Goal: Information Seeking & Learning: Check status

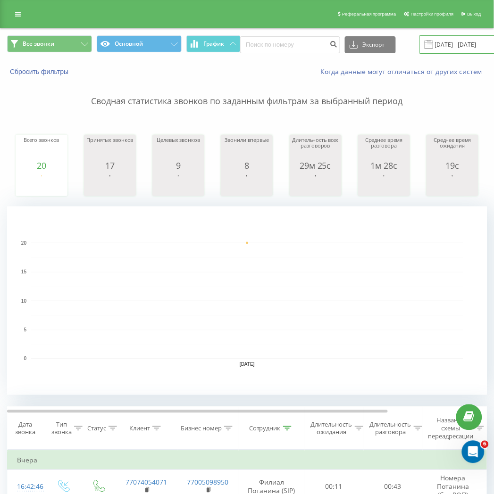
click at [442, 43] on input "[DATE] - [DATE]" at bounding box center [476, 44] width 114 height 18
click at [463, 50] on input "[DATE] - [DATE]" at bounding box center [476, 44] width 114 height 18
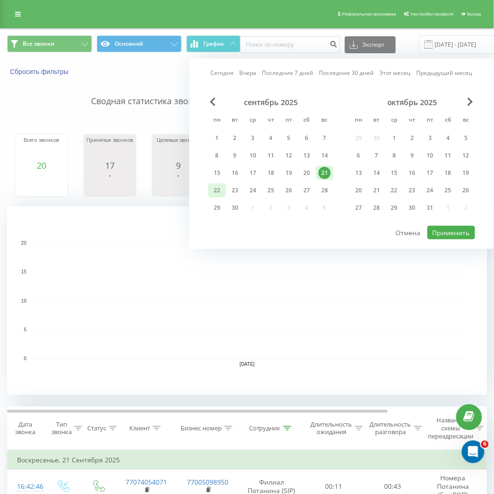
click at [219, 189] on div "22" at bounding box center [217, 190] width 12 height 12
click at [447, 227] on button "Применить" at bounding box center [451, 233] width 48 height 14
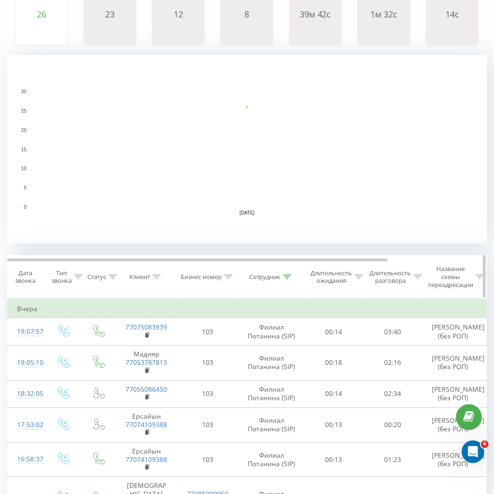
scroll to position [157, 0]
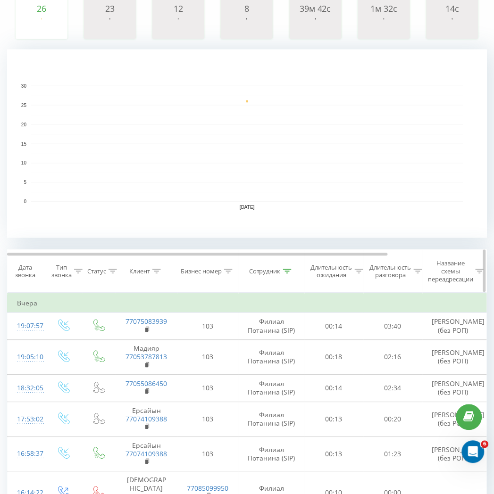
click at [283, 274] on div at bounding box center [287, 272] width 8 height 8
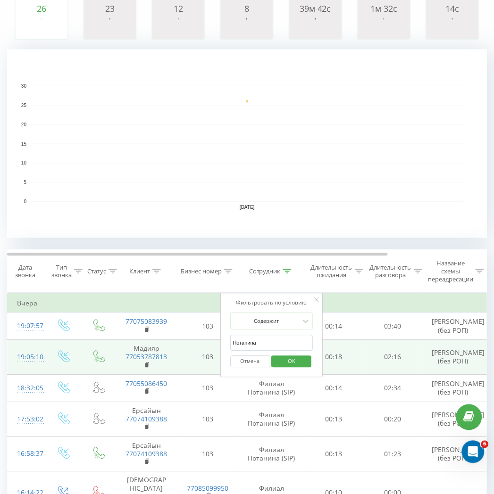
drag, startPoint x: 276, startPoint y: 340, endPoint x: 192, endPoint y: 349, distance: 84.1
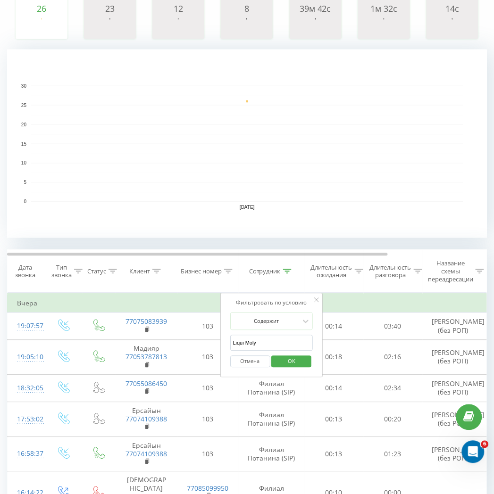
click at [300, 365] on span "OK" at bounding box center [291, 361] width 26 height 15
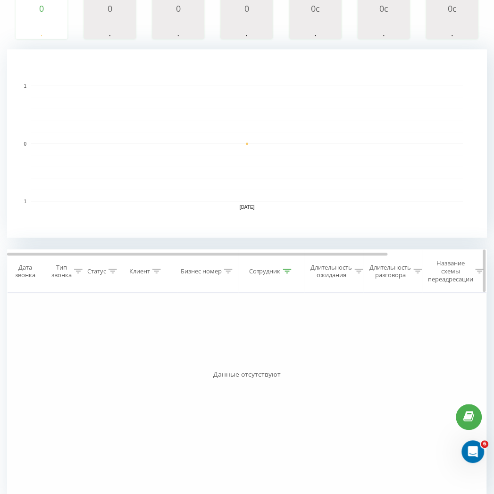
drag, startPoint x: 280, startPoint y: 274, endPoint x: 286, endPoint y: 274, distance: 6.1
click at [281, 274] on div "Сотрудник" at bounding box center [270, 272] width 42 height 8
click at [286, 274] on icon at bounding box center [287, 271] width 8 height 5
click at [285, 274] on icon at bounding box center [287, 271] width 8 height 5
drag, startPoint x: 266, startPoint y: 339, endPoint x: 172, endPoint y: 336, distance: 94.8
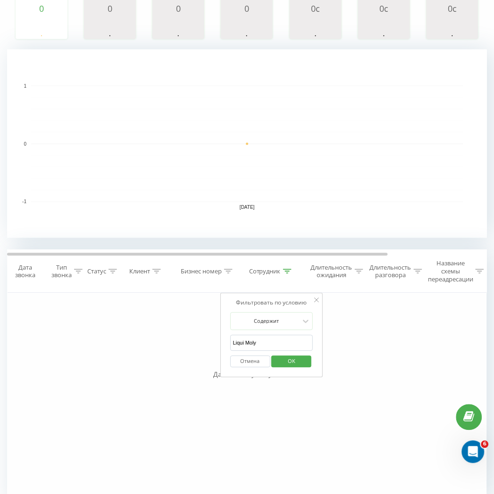
click at [167, 340] on div "Фильтровать по условию Равно Введите значение Отмена OK Фильтровать по условию …" at bounding box center [247, 399] width 480 height 212
click button "OK" at bounding box center [292, 362] width 40 height 12
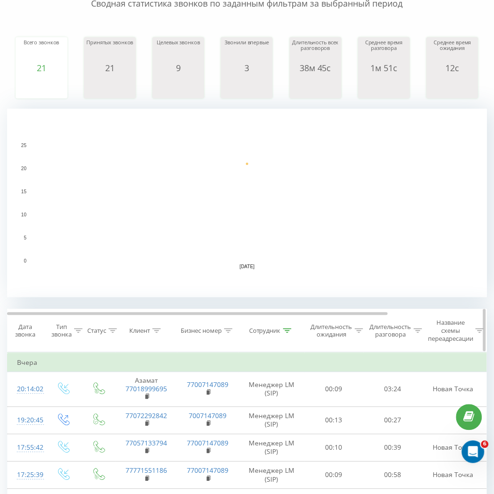
scroll to position [105, 0]
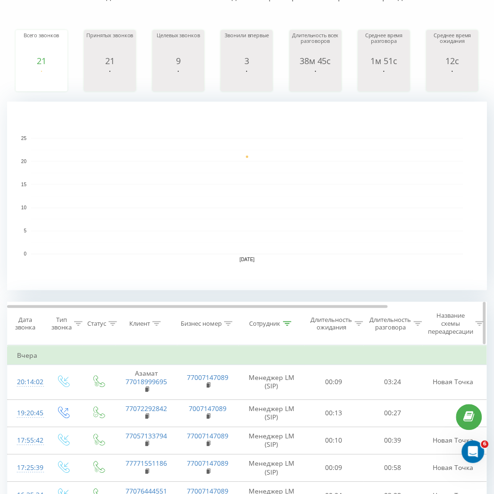
click at [290, 321] on div at bounding box center [287, 324] width 8 height 8
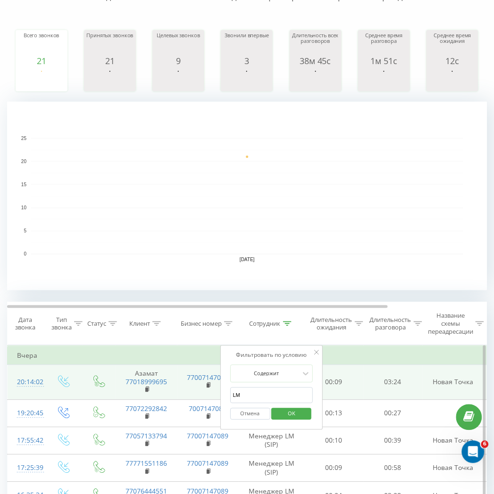
drag, startPoint x: 262, startPoint y: 390, endPoint x: 203, endPoint y: 392, distance: 58.5
click button "OK" at bounding box center [292, 414] width 40 height 12
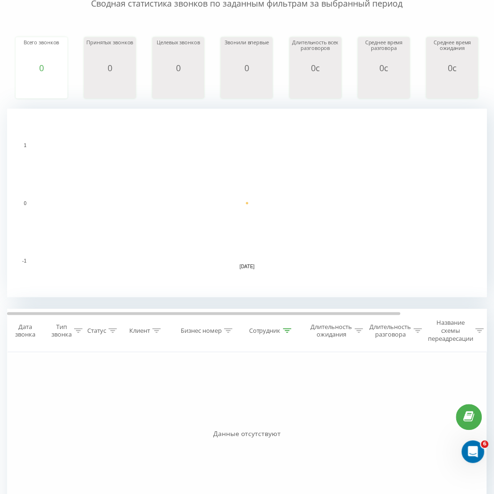
scroll to position [176, 0]
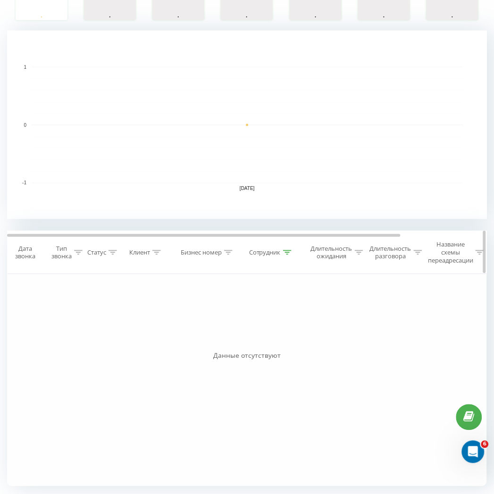
click at [283, 255] on icon at bounding box center [287, 252] width 8 height 5
drag, startPoint x: 252, startPoint y: 321, endPoint x: 212, endPoint y: 321, distance: 40.1
click at [212, 321] on div "Фильтровать по условию Равно Введите значение Отмена OK Фильтровать по условию …" at bounding box center [247, 380] width 480 height 212
click button "OK" at bounding box center [292, 343] width 40 height 12
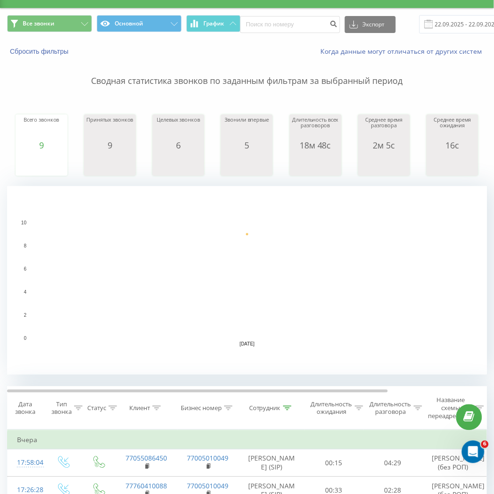
scroll to position [17, 0]
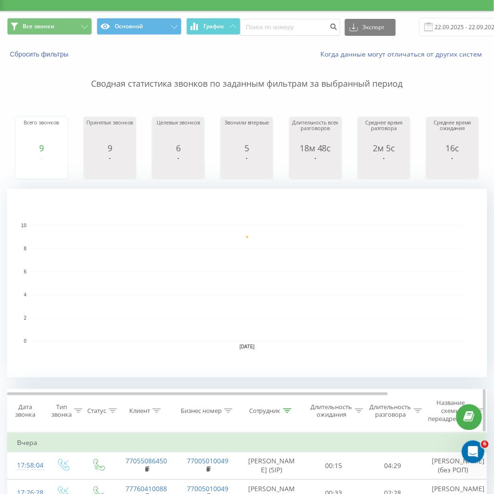
click at [286, 406] on th "Сотрудник" at bounding box center [272, 411] width 66 height 43
click at [286, 413] on icon at bounding box center [287, 411] width 8 height 5
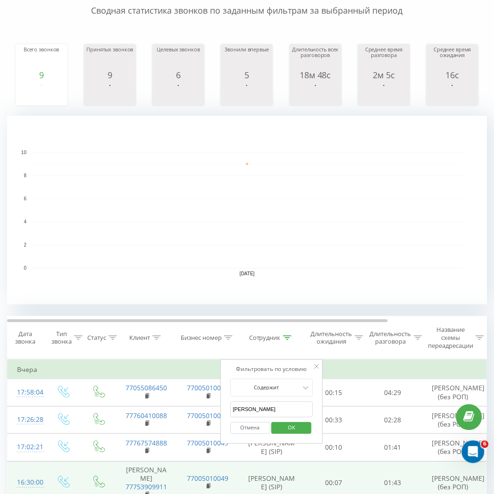
scroll to position [175, 0]
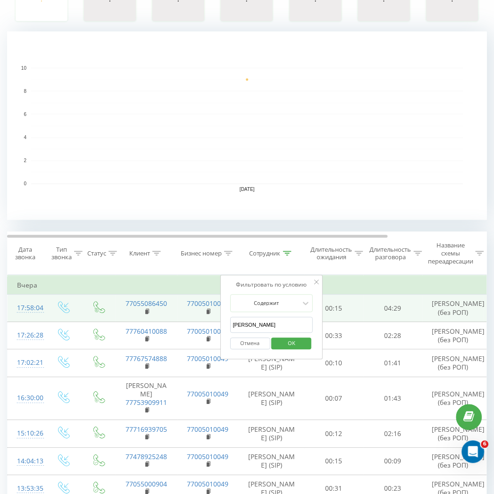
drag, startPoint x: 261, startPoint y: 330, endPoint x: 193, endPoint y: 316, distance: 68.9
click at [189, 335] on table "Фильтровать по условию Равно Введите значение Отмена OK Фильтровать по условию …" at bounding box center [309, 416] width 605 height 282
type input "Д"
type input "Жунусова"
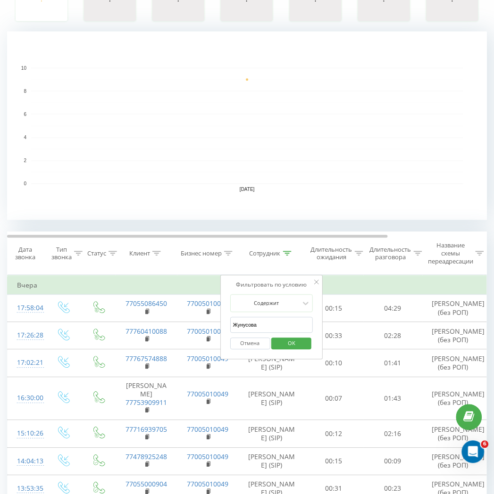
click at [274, 343] on button "OK" at bounding box center [292, 344] width 40 height 12
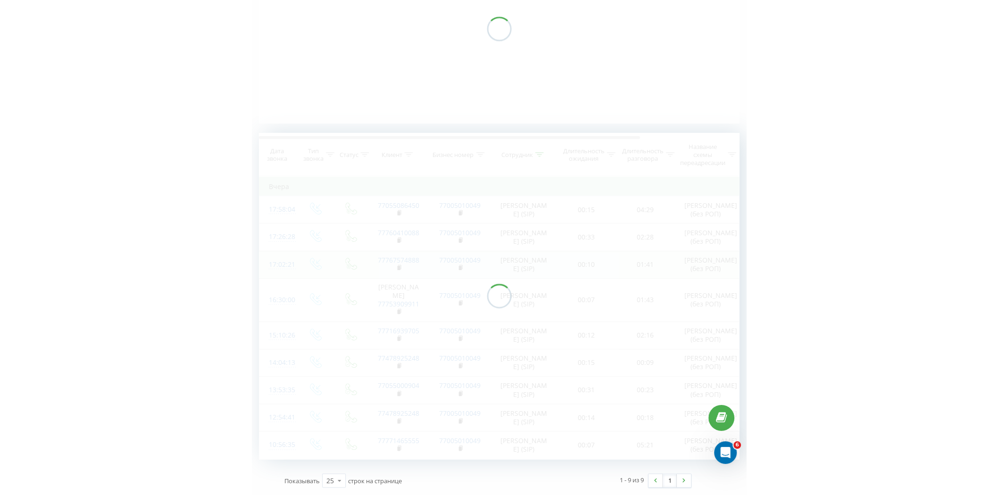
scroll to position [96, 0]
